Goal: Check status: Check status

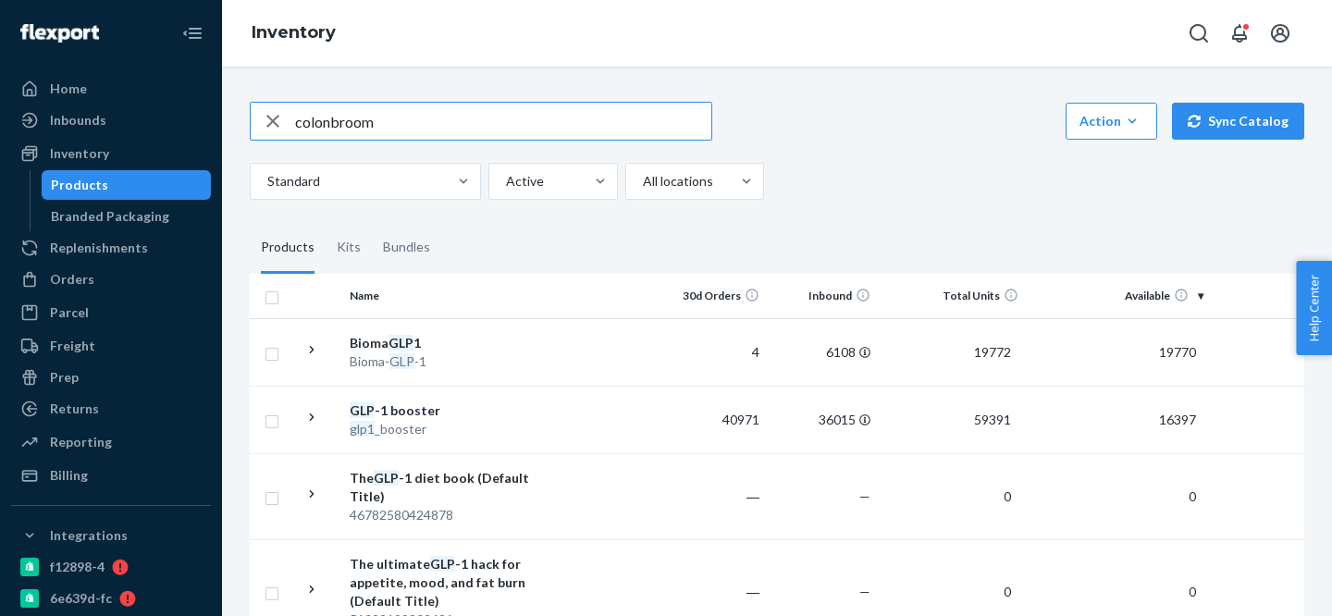
type input "colonbroom"
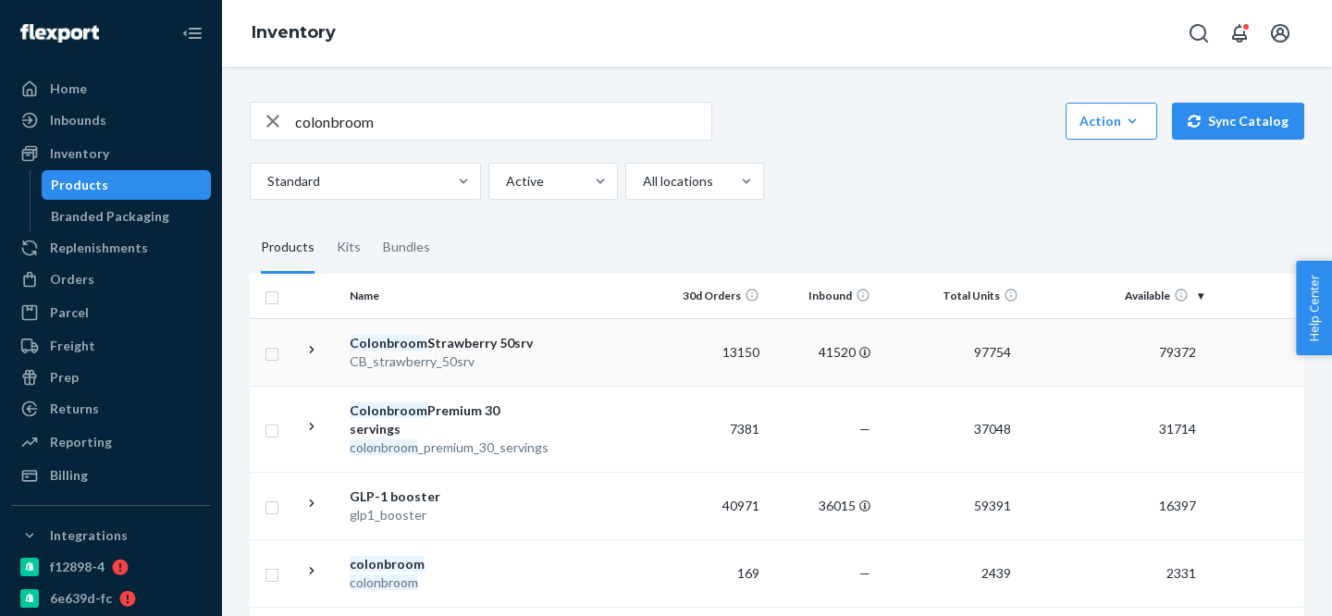
scroll to position [9, 0]
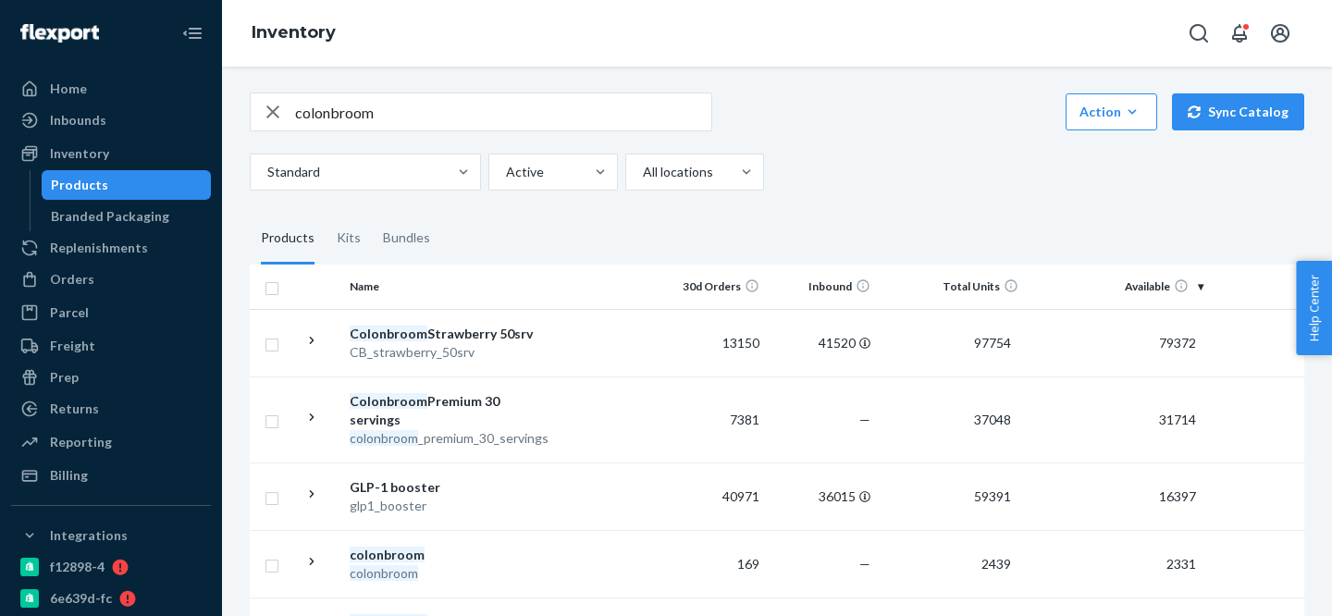
click at [331, 122] on input "colonbroom" at bounding box center [503, 111] width 416 height 37
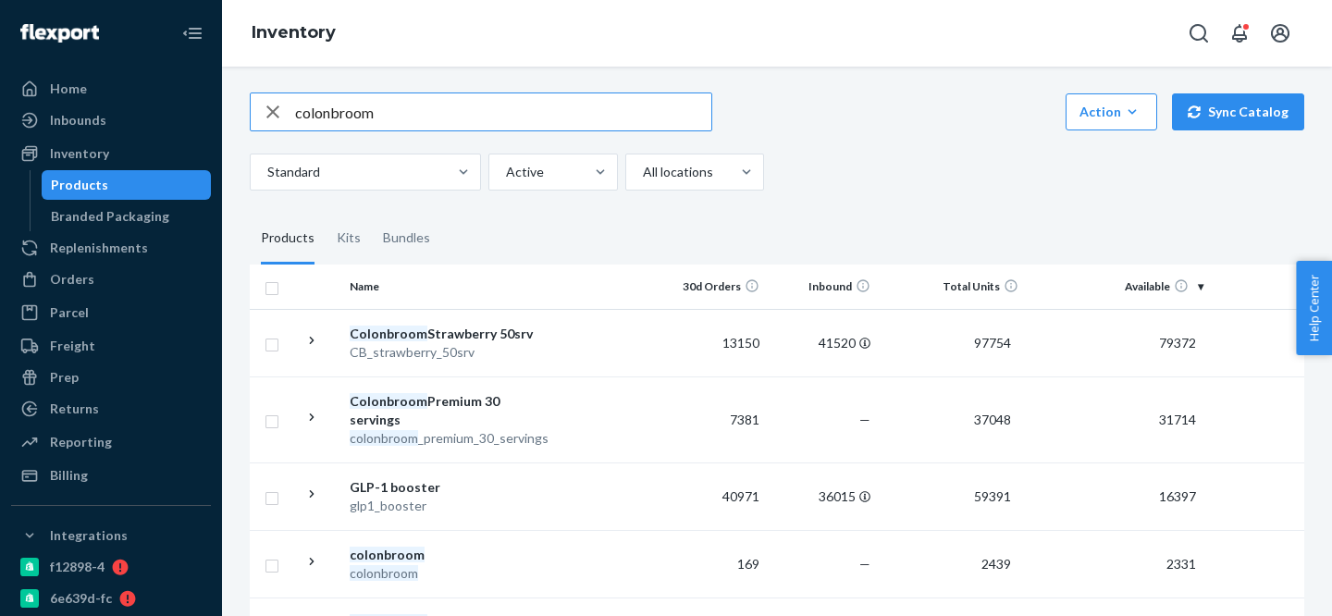
click at [331, 122] on input "colonbroom" at bounding box center [503, 111] width 416 height 37
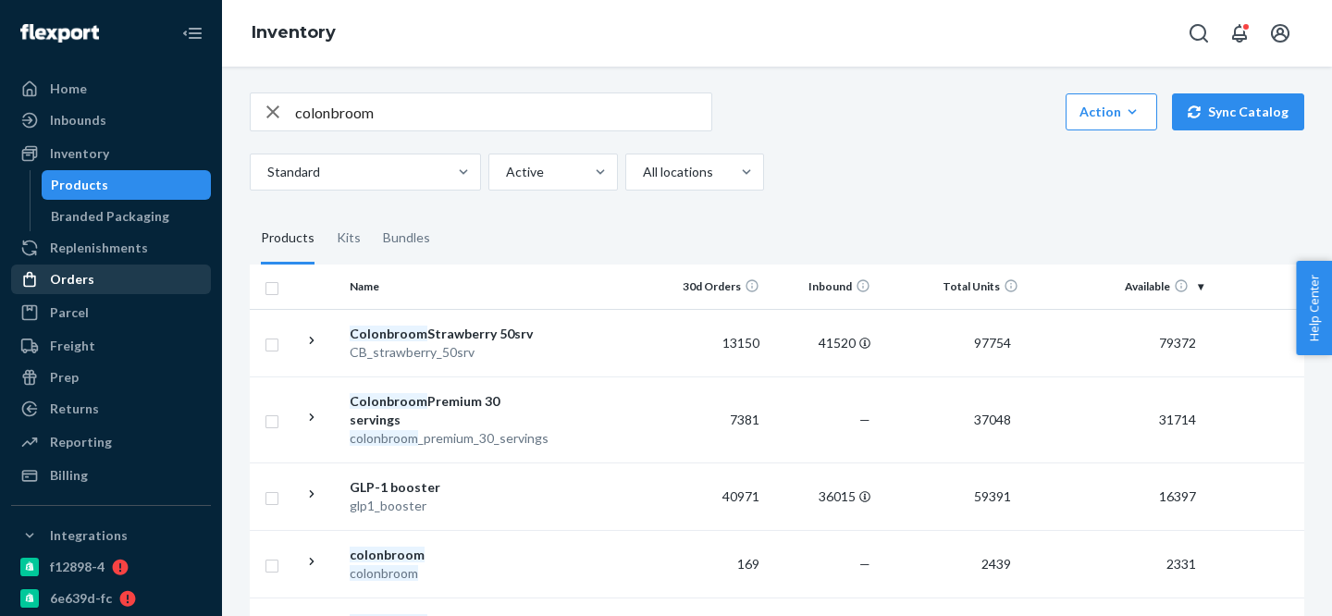
click at [101, 285] on div "Orders" at bounding box center [111, 279] width 196 height 26
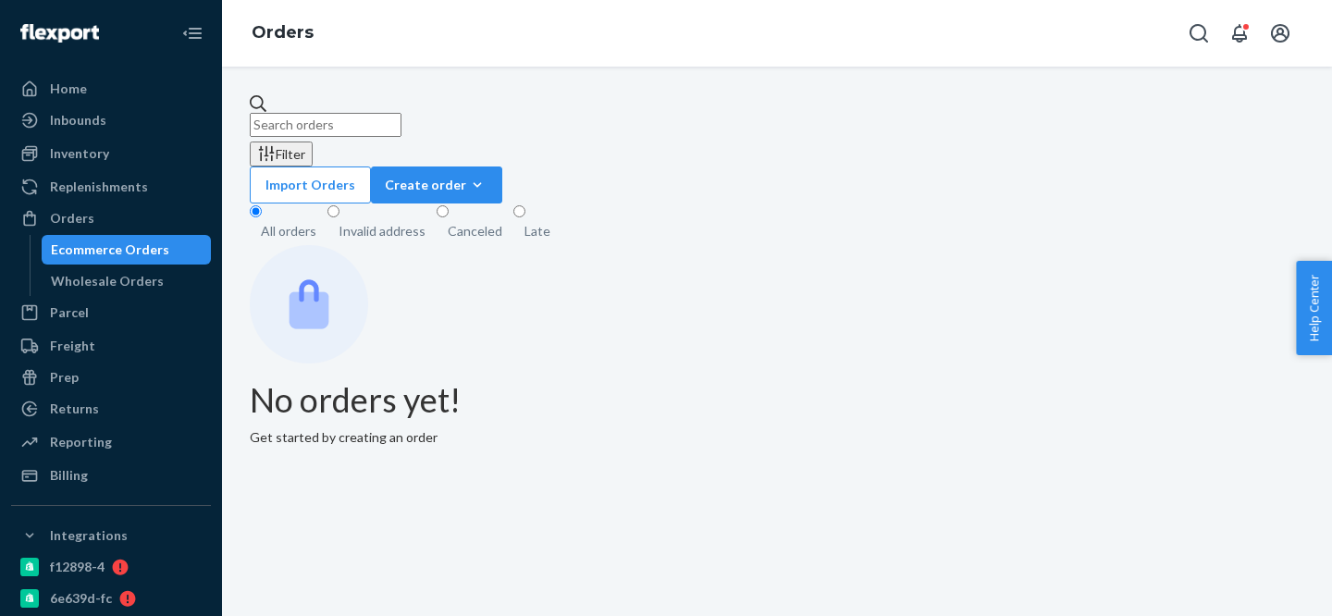
click at [401, 114] on input "text" at bounding box center [326, 125] width 152 height 24
paste input "colonbroom"
type input "colonbroom"
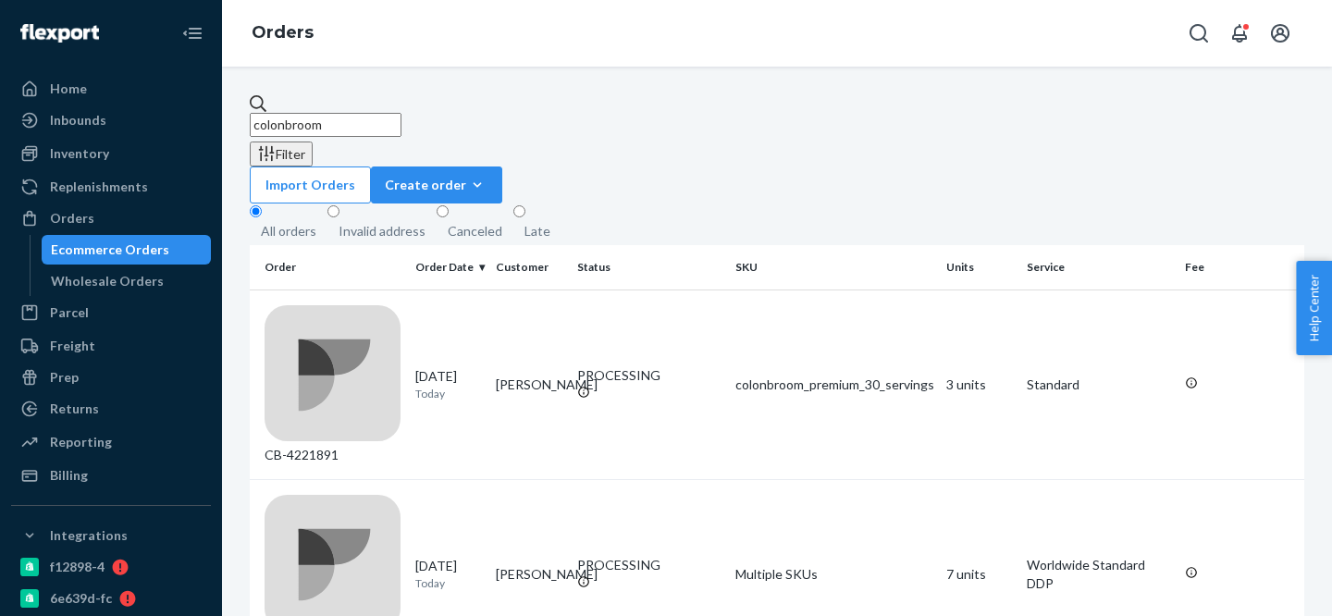
click at [401, 113] on input "colonbroom" at bounding box center [326, 125] width 152 height 24
paste input "colonbroom"
type input "colonbroom"
click at [401, 113] on input "colonbroom" at bounding box center [326, 125] width 152 height 24
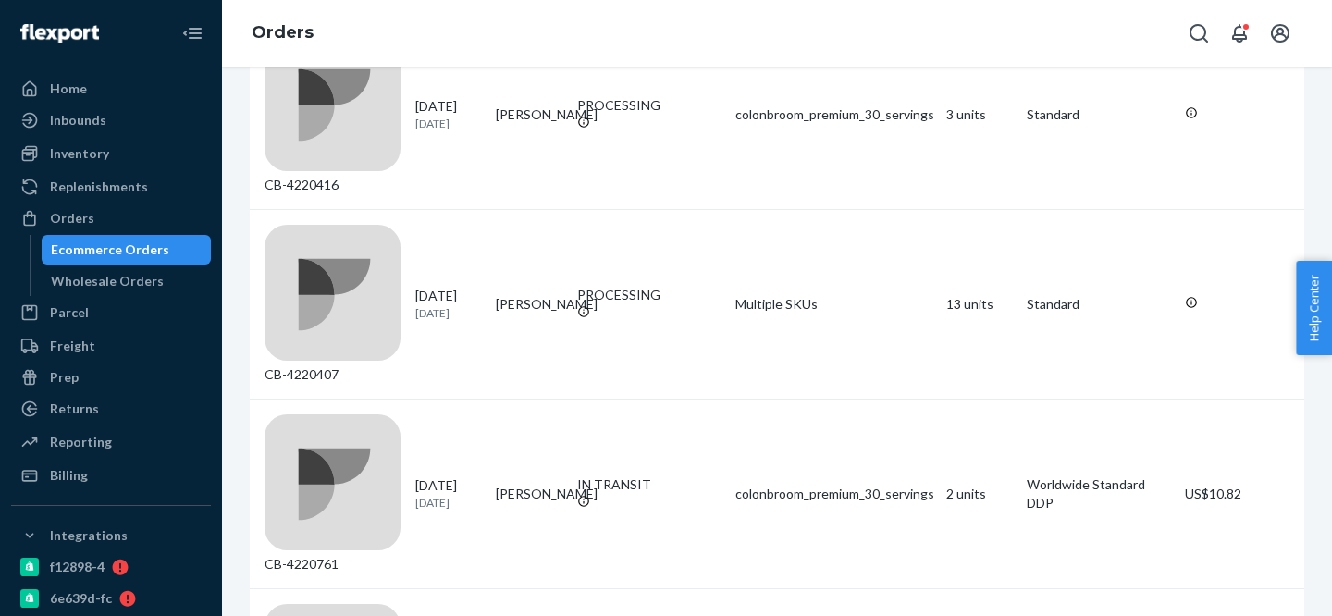
scroll to position [6854, 0]
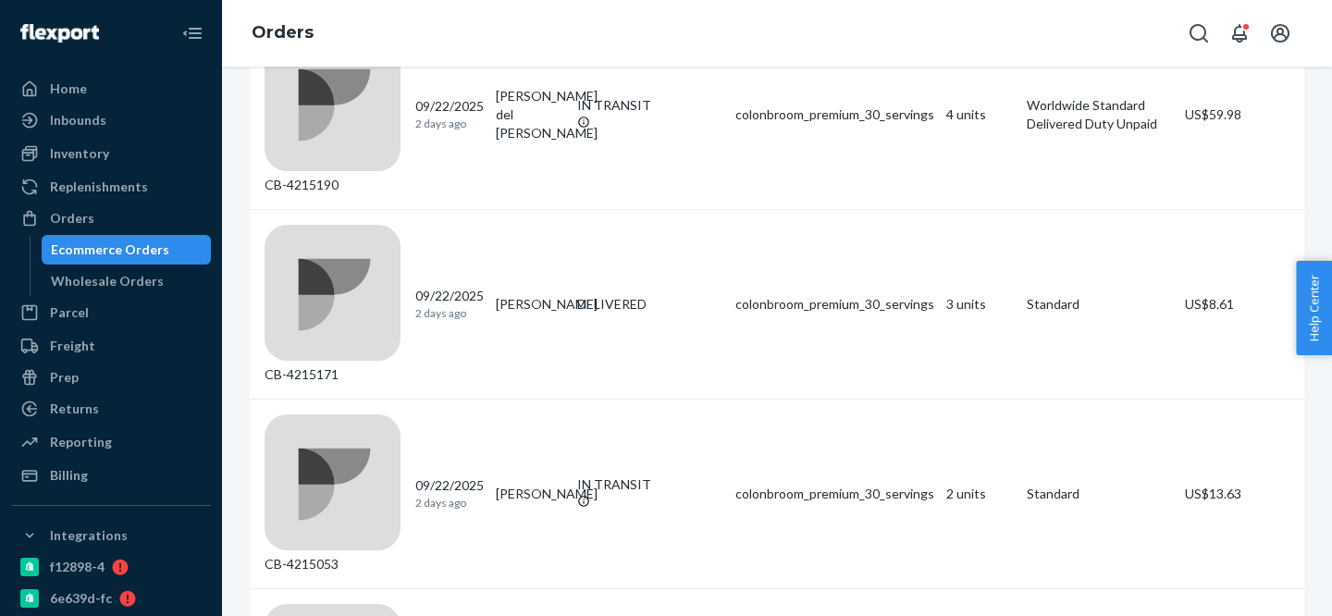
scroll to position [6618, 0]
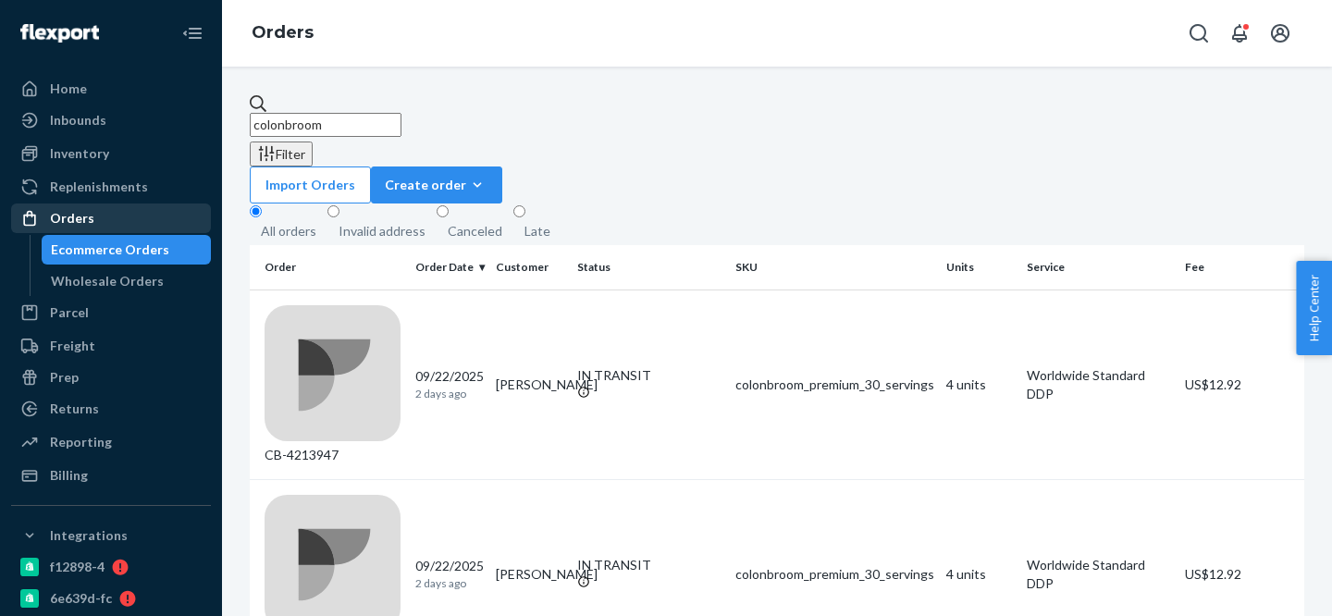
click at [82, 209] on div "Orders" at bounding box center [72, 218] width 44 height 18
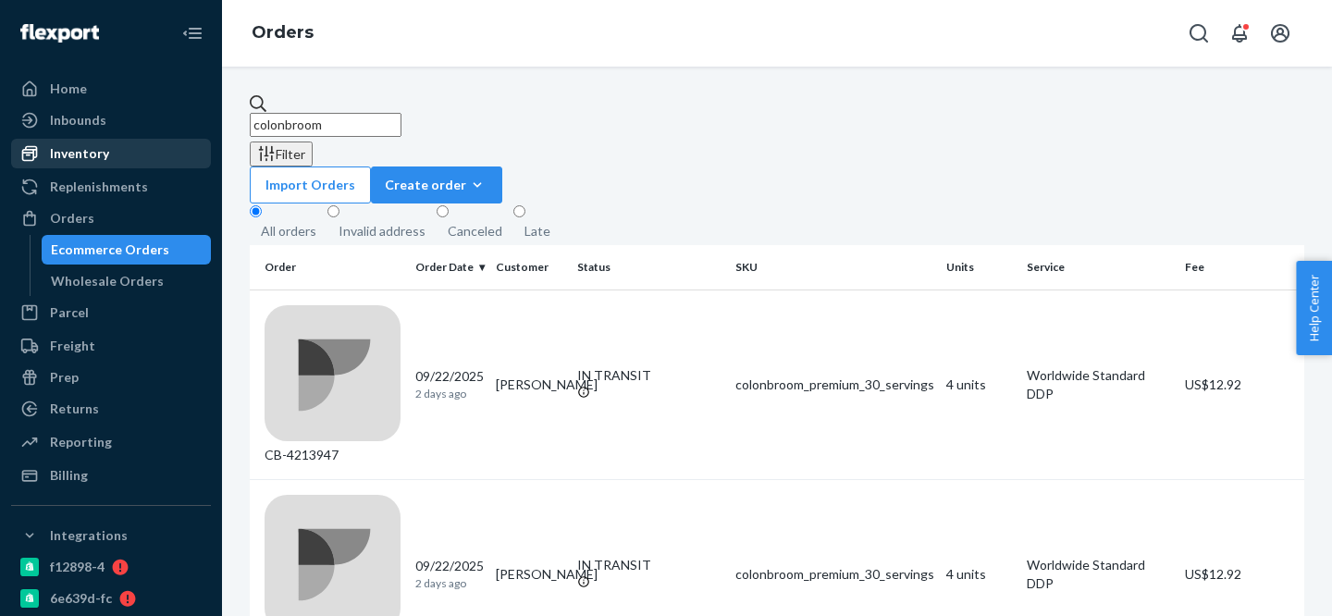
click at [98, 159] on div "Inventory" at bounding box center [79, 153] width 59 height 18
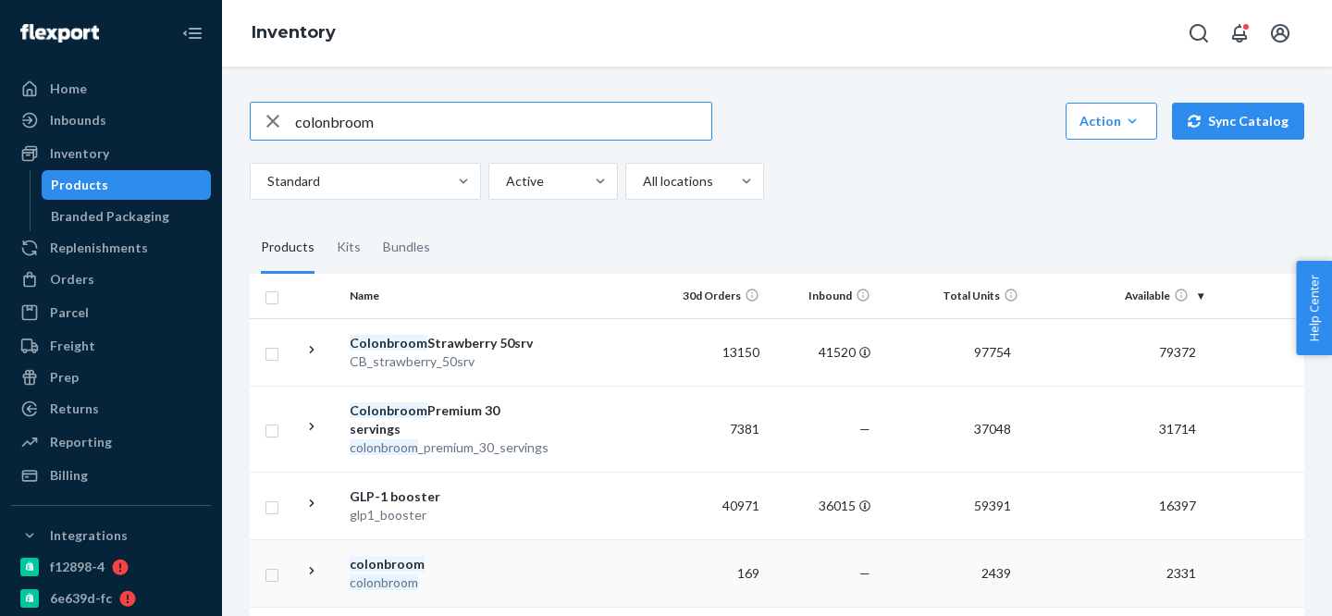
click at [473, 571] on div "colonbroom" at bounding box center [446, 564] width 193 height 18
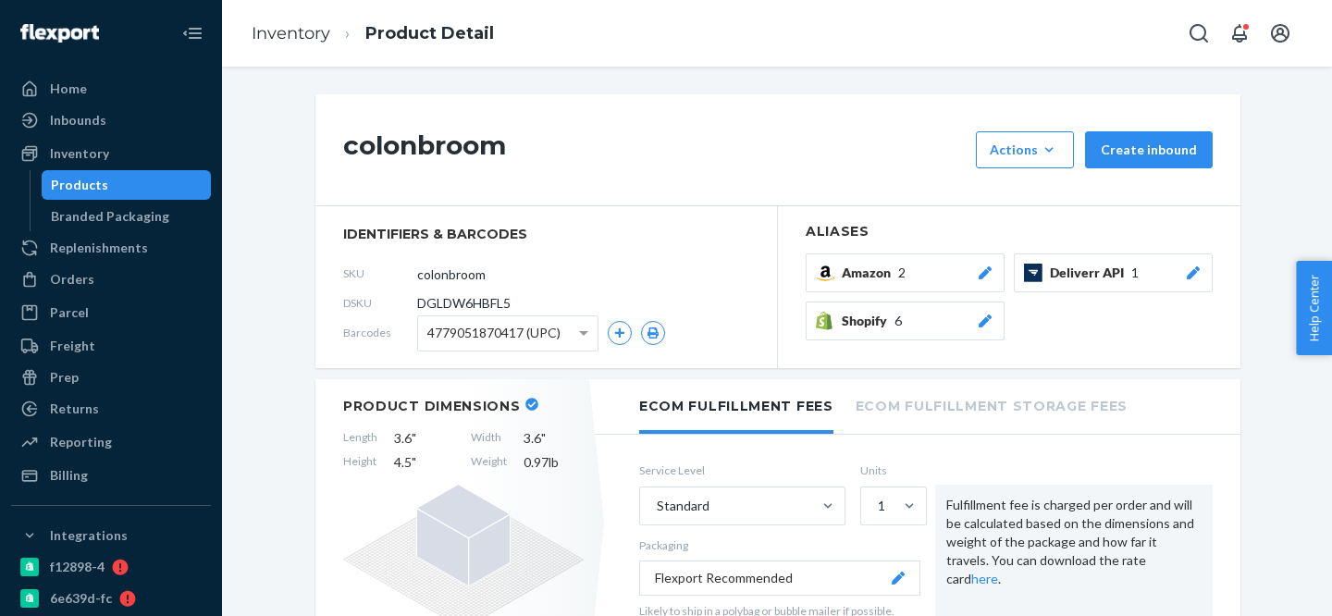
click at [474, 302] on span "DGLDW6HBFL5" at bounding box center [463, 303] width 93 height 18
copy span "DGLDW6HBFL5"
click at [92, 272] on div "Orders" at bounding box center [111, 279] width 196 height 26
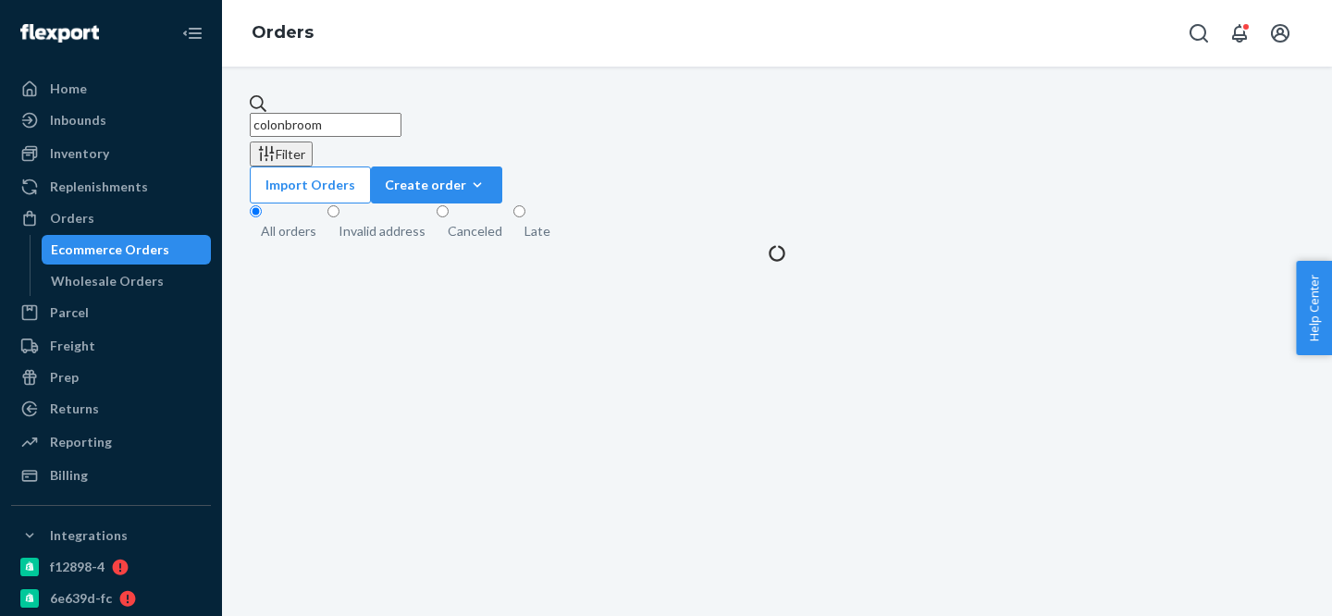
click at [401, 114] on input "colonbroom" at bounding box center [326, 125] width 152 height 24
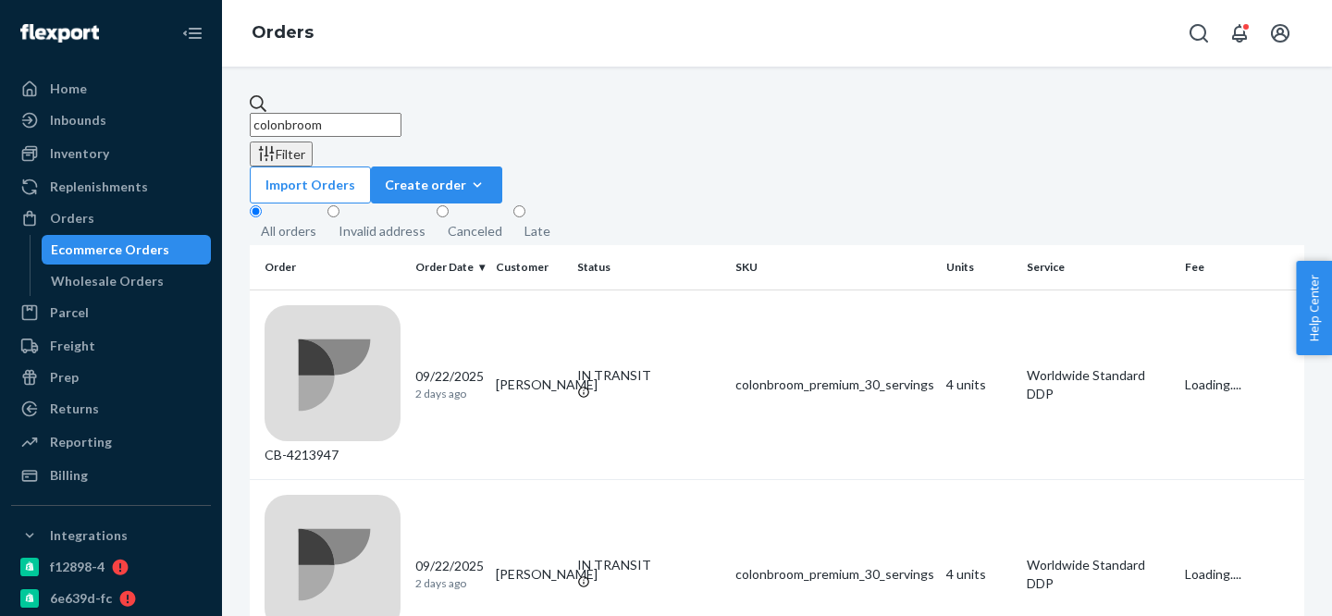
click at [401, 114] on input "colonbroom" at bounding box center [326, 125] width 152 height 24
paste input "DGLDW6HBFL5"
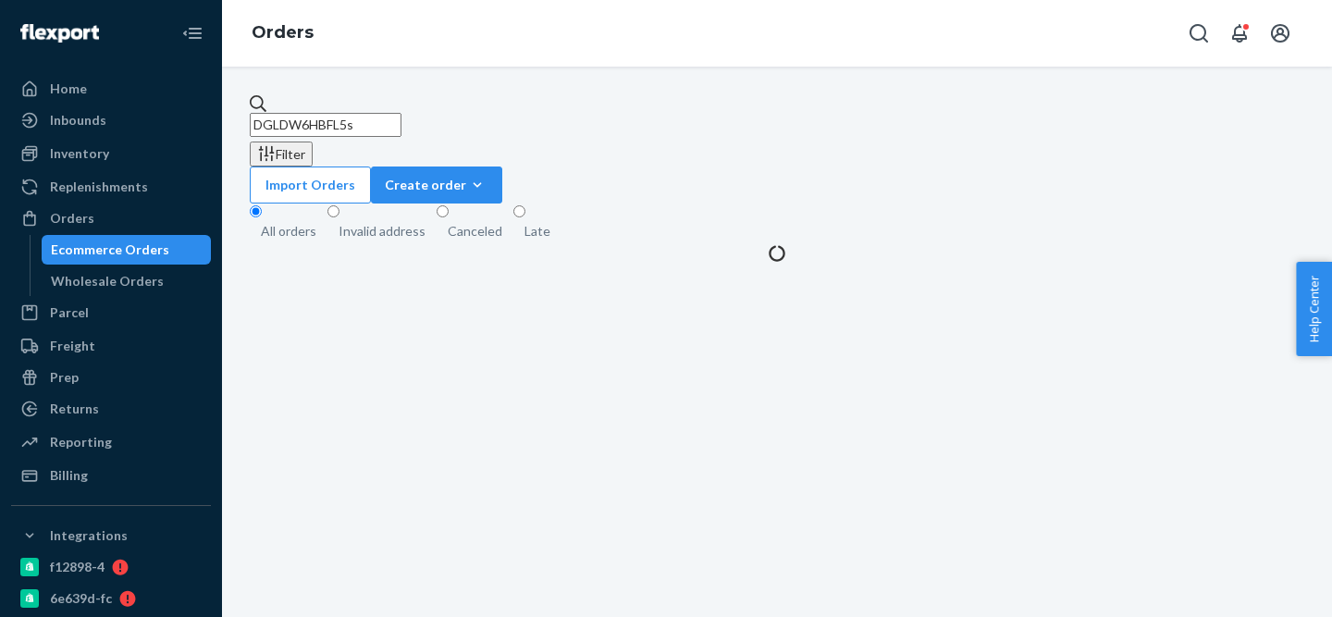
type input "DGLDW6HBFL5s"
